Goal: Browse casually: Explore the website without a specific task or goal

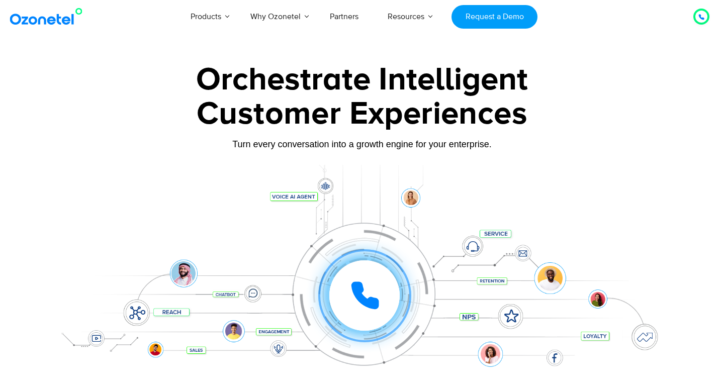
click at [252, 295] on div "Click to experience it! Call ended 1 2 3 4 5 6 7 8 9 # 0" at bounding box center [364, 275] width 623 height 40
click at [323, 186] on div at bounding box center [362, 280] width 628 height 231
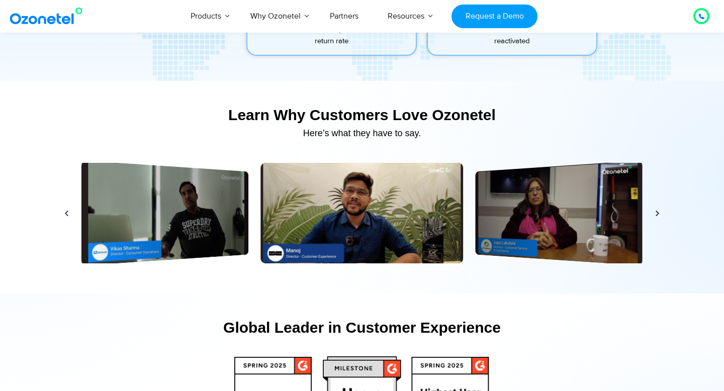
scroll to position [4737, 0]
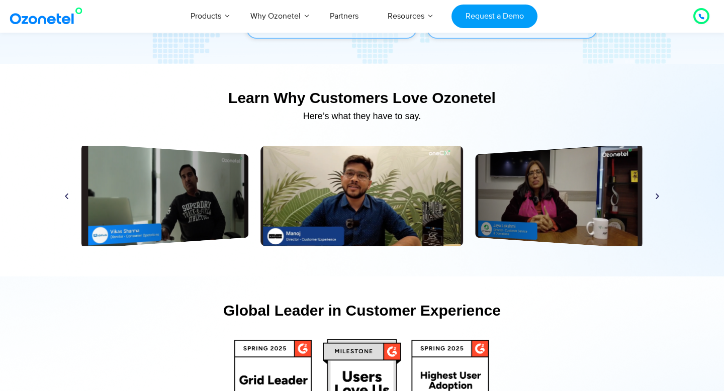
click at [654, 197] on icon "Next slide" at bounding box center [657, 196] width 8 height 8
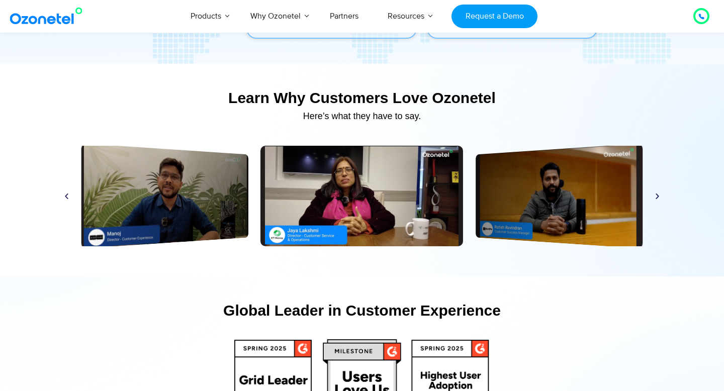
click at [654, 197] on icon "Next slide" at bounding box center [657, 196] width 8 height 8
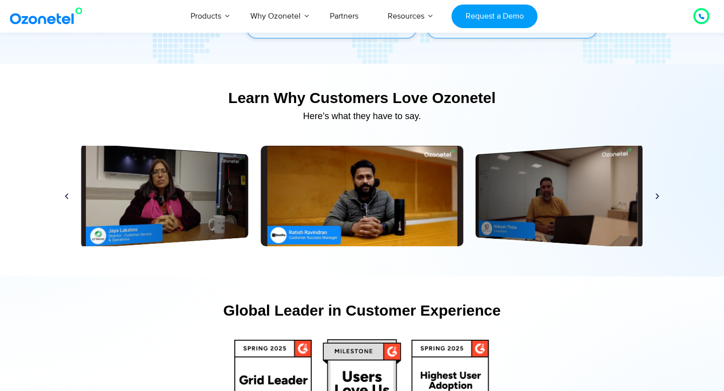
click at [654, 197] on icon "Next slide" at bounding box center [657, 196] width 8 height 8
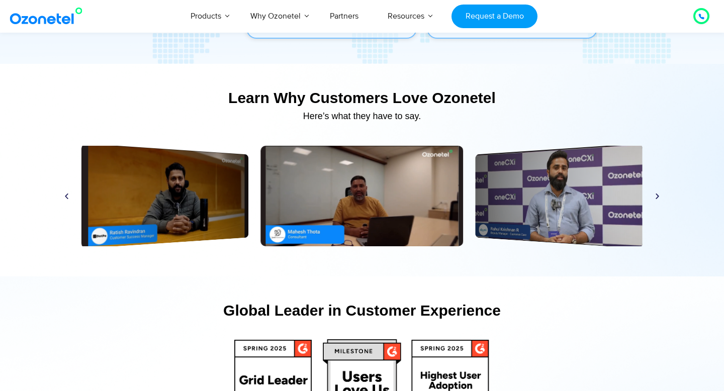
click at [654, 197] on icon "Next slide" at bounding box center [657, 196] width 8 height 8
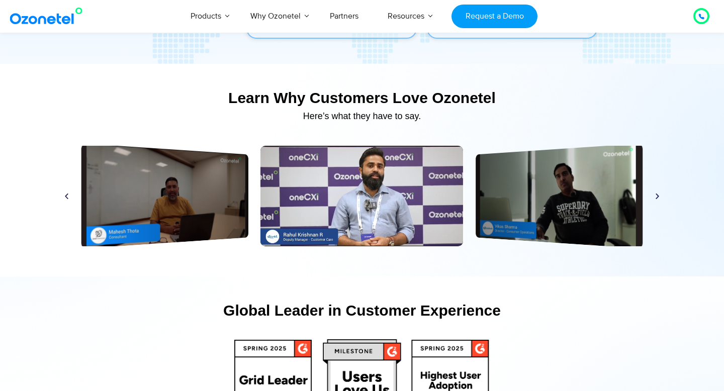
click at [654, 197] on icon "Next slide" at bounding box center [657, 196] width 8 height 8
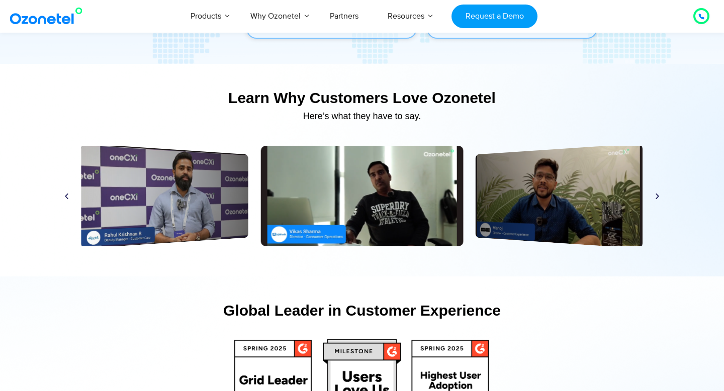
click at [654, 197] on icon "Next slide" at bounding box center [657, 196] width 8 height 8
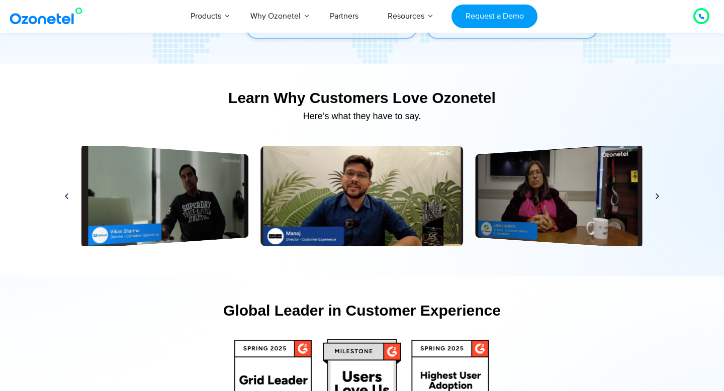
click at [654, 197] on icon "Next slide" at bounding box center [657, 196] width 8 height 8
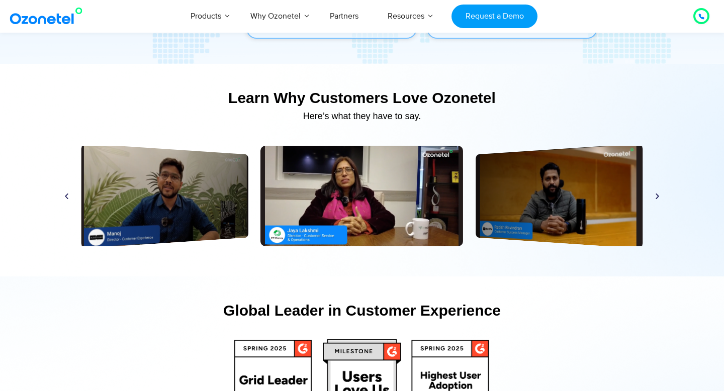
click at [654, 197] on icon "Next slide" at bounding box center [657, 196] width 8 height 8
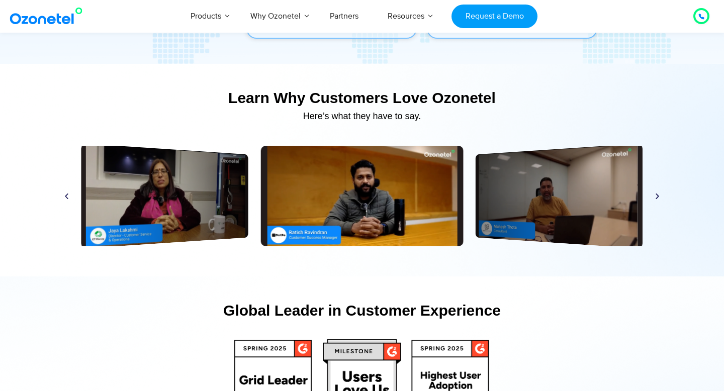
click at [654, 197] on icon "Next slide" at bounding box center [657, 196] width 8 height 8
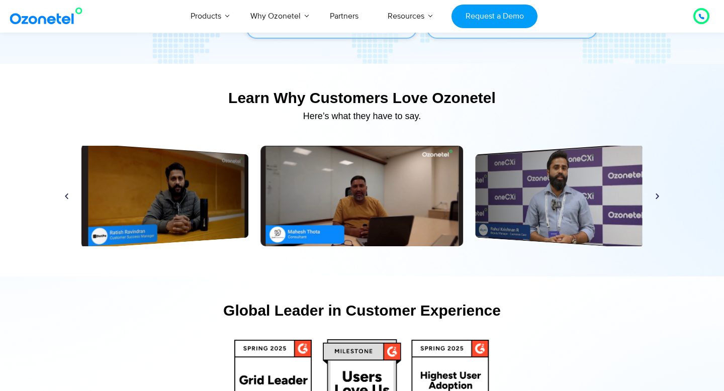
click at [654, 197] on icon "Next slide" at bounding box center [657, 196] width 8 height 8
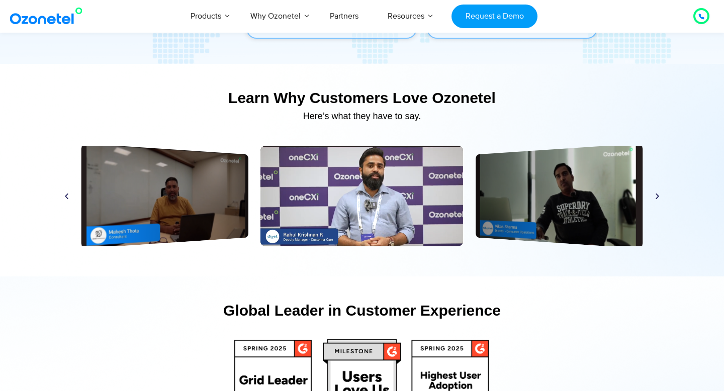
click at [654, 197] on icon "Next slide" at bounding box center [657, 196] width 8 height 8
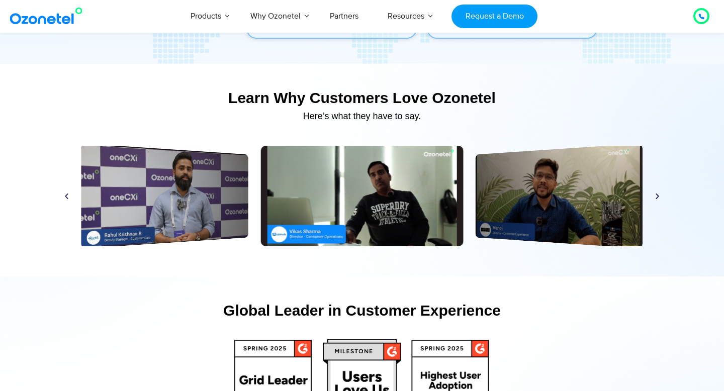
click at [654, 197] on icon "Next slide" at bounding box center [657, 196] width 8 height 8
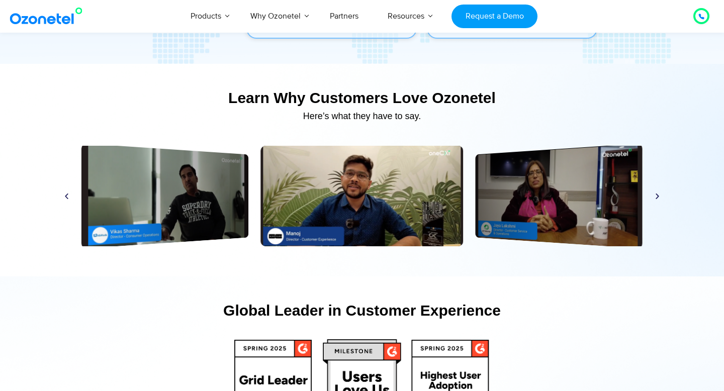
click at [654, 197] on icon "Next slide" at bounding box center [657, 196] width 8 height 8
